Goal: Navigation & Orientation: Find specific page/section

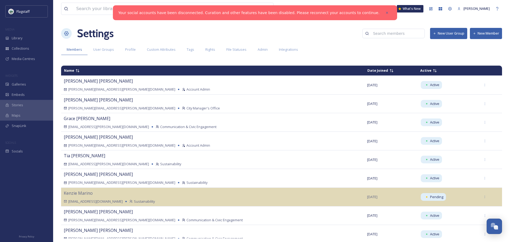
click at [92, 42] on div "View all files What's New [PERSON_NAME] Settings New User Group New Member Memb…" at bounding box center [281, 121] width 457 height 242
click at [4, 39] on div "Library" at bounding box center [26, 38] width 53 height 10
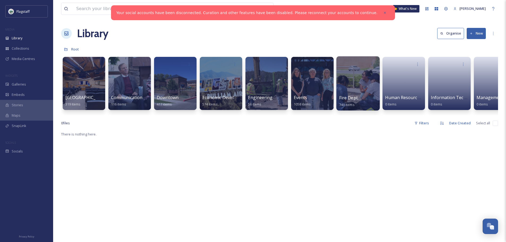
click at [354, 99] on span "Fire Dept." at bounding box center [348, 98] width 19 height 6
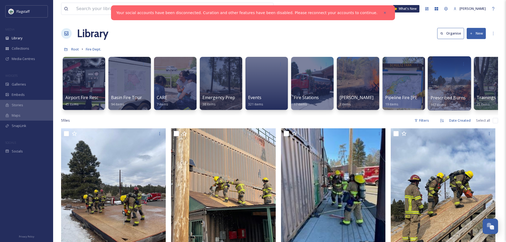
click at [455, 99] on span "Prescribed Burns" at bounding box center [448, 98] width 35 height 6
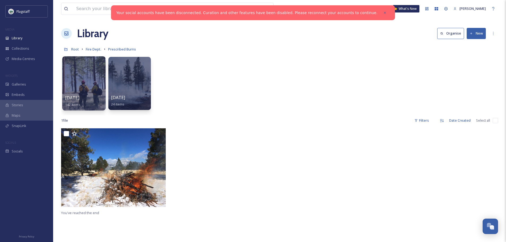
click at [74, 99] on span "[DATE]" at bounding box center [72, 98] width 14 height 6
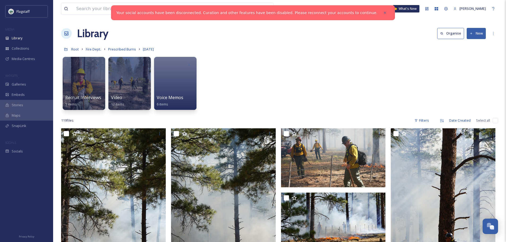
click at [485, 34] on button "New" at bounding box center [476, 33] width 19 height 11
click at [495, 31] on div "More Options" at bounding box center [494, 34] width 10 height 10
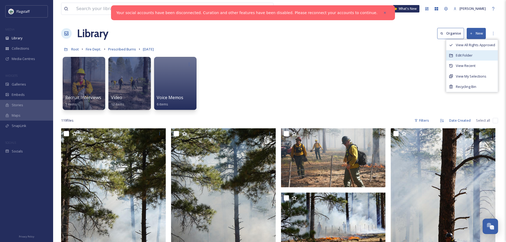
click at [470, 51] on div "Edit Folder" at bounding box center [472, 55] width 52 height 10
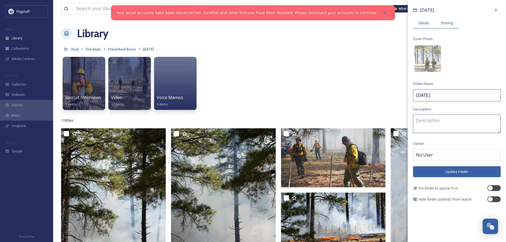
click at [443, 22] on span "Sharing" at bounding box center [447, 22] width 12 height 5
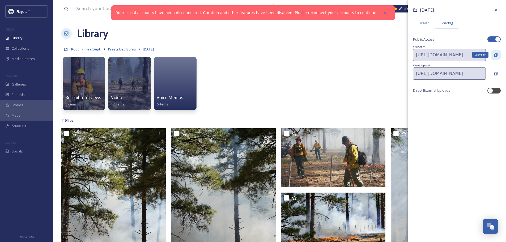
click at [498, 54] on icon at bounding box center [496, 55] width 4 height 4
click at [476, 23] on div "Details Sharing" at bounding box center [457, 23] width 88 height 11
drag, startPoint x: 482, startPoint y: 114, endPoint x: 438, endPoint y: 108, distance: 44.5
click at [482, 114] on div "[DATE] Details Sharing Public Access View Only [URL][DOMAIN_NAME] View & Upload…" at bounding box center [457, 121] width 98 height 242
